Goal: Transaction & Acquisition: Purchase product/service

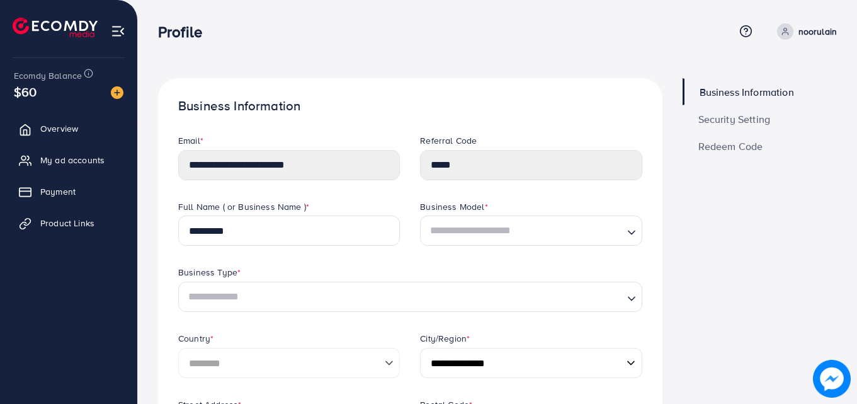
select select "********"
click at [50, 196] on span "Payment" at bounding box center [60, 191] width 35 height 13
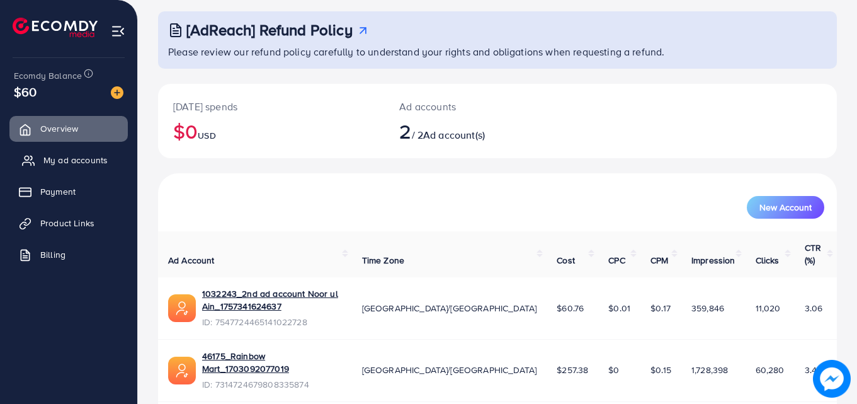
scroll to position [79, 0]
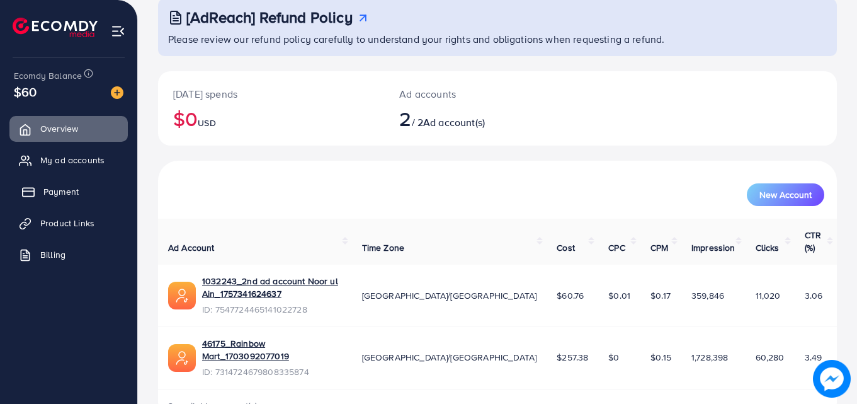
click at [86, 185] on link "Payment" at bounding box center [68, 191] width 118 height 25
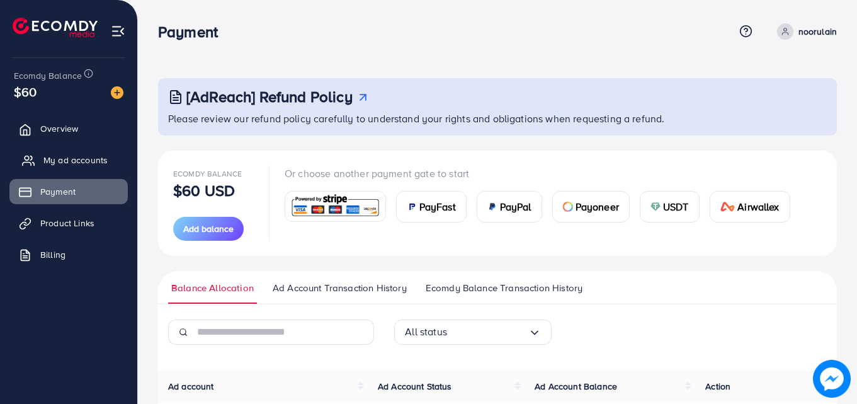
click at [59, 158] on span "My ad accounts" at bounding box center [75, 160] width 64 height 13
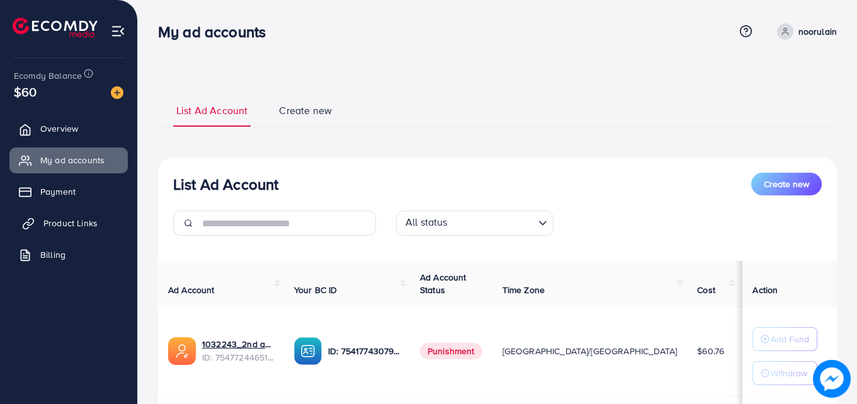
click at [79, 221] on span "Product Links" at bounding box center [70, 223] width 54 height 13
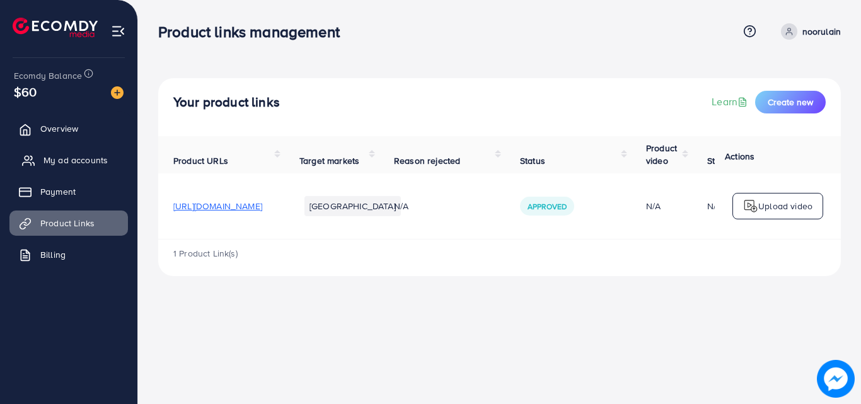
click at [86, 152] on link "My ad accounts" at bounding box center [68, 159] width 118 height 25
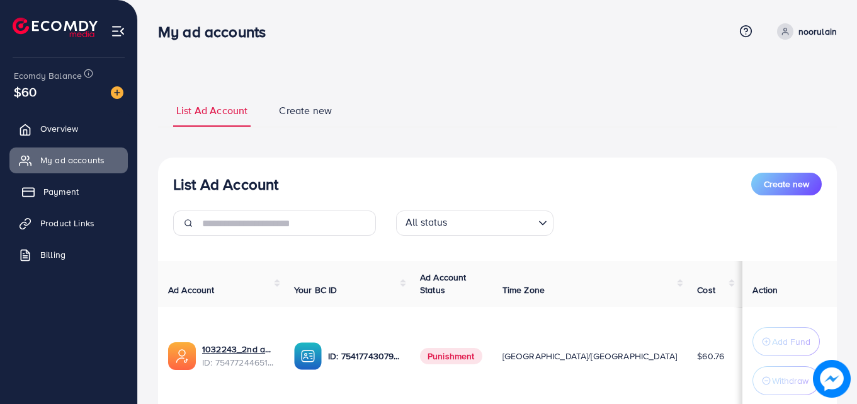
click at [96, 195] on link "Payment" at bounding box center [68, 191] width 118 height 25
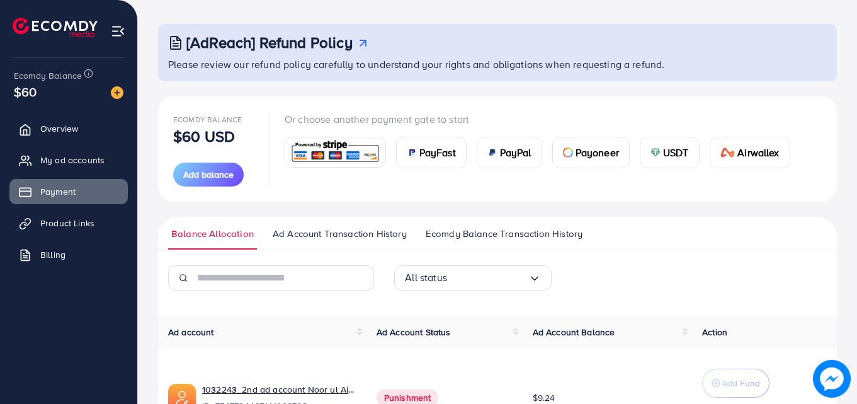
scroll to position [189, 0]
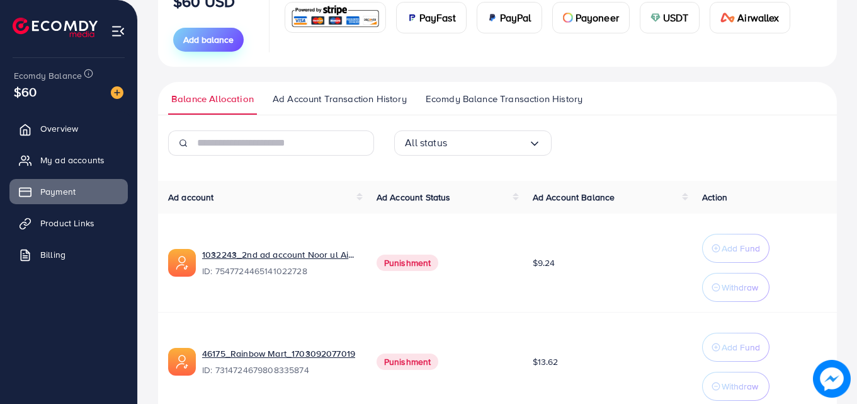
click at [198, 50] on button "Add balance" at bounding box center [208, 40] width 71 height 24
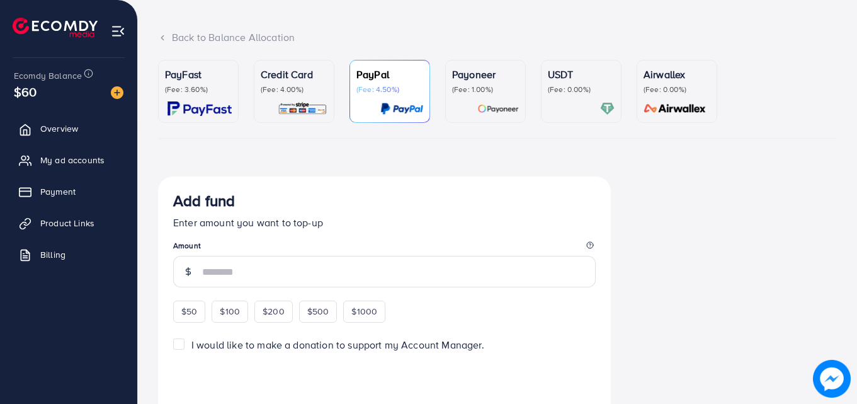
click at [292, 76] on p "Credit Card" at bounding box center [294, 74] width 67 height 15
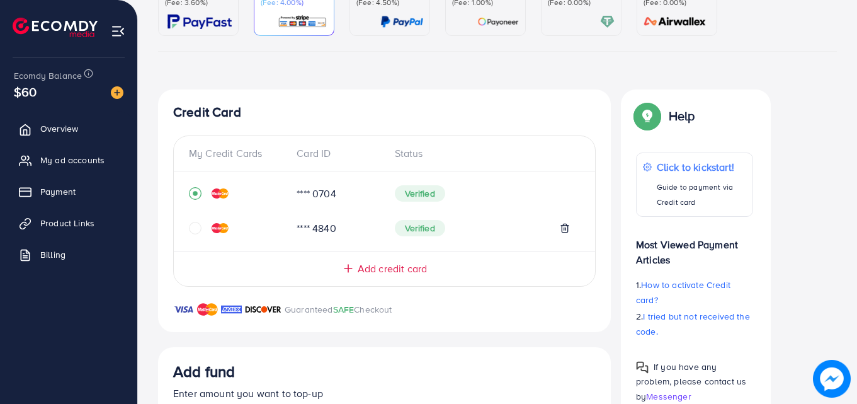
scroll to position [151, 0]
